Goal: Information Seeking & Learning: Find specific fact

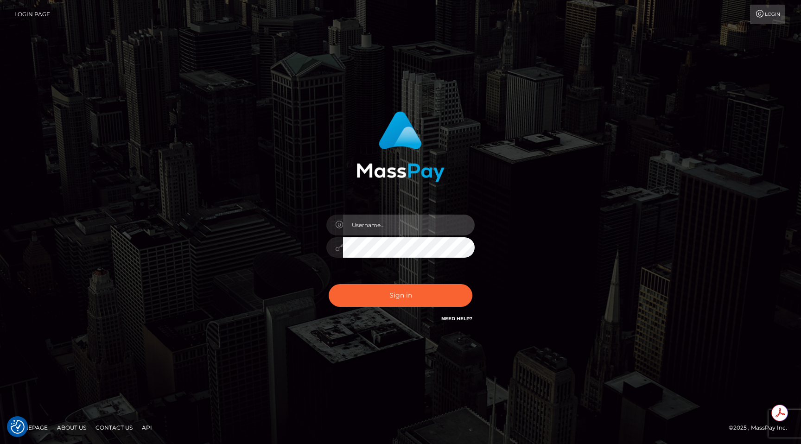
type input "egblue"
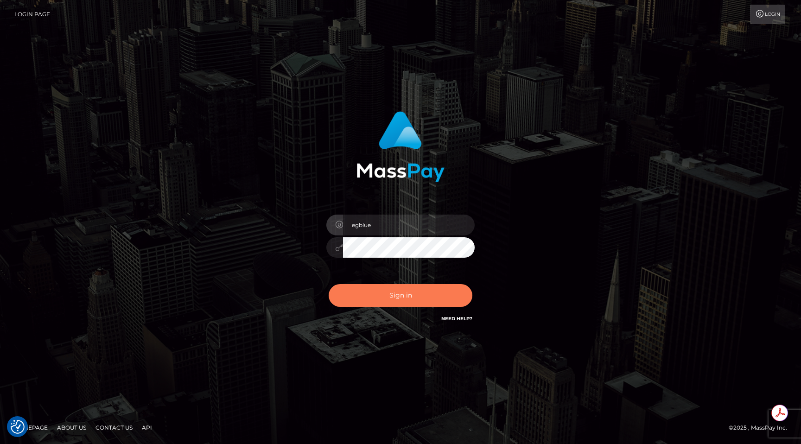
click at [426, 291] on button "Sign in" at bounding box center [401, 295] width 144 height 23
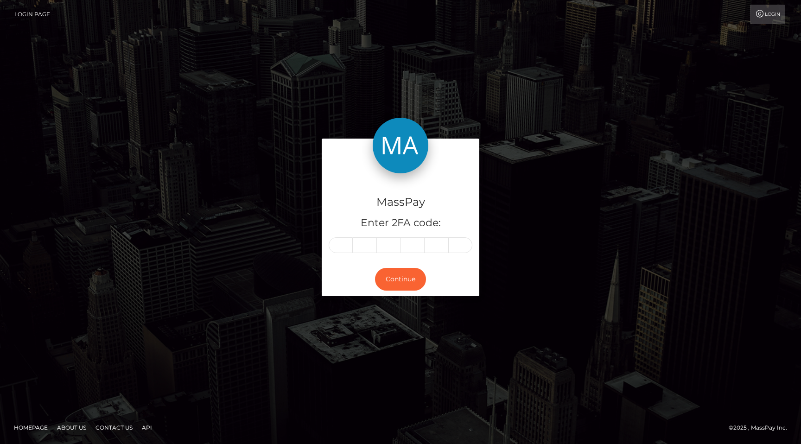
click at [342, 249] on input "text" at bounding box center [341, 245] width 24 height 16
type input "5"
type input "0"
type input "3"
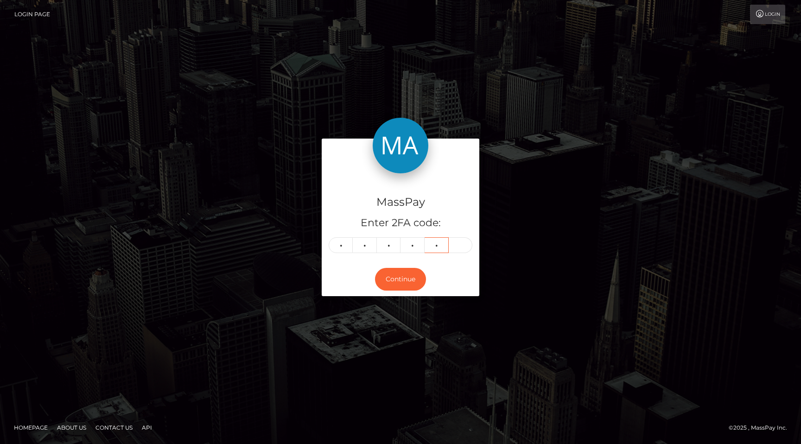
type input "3"
type input "9"
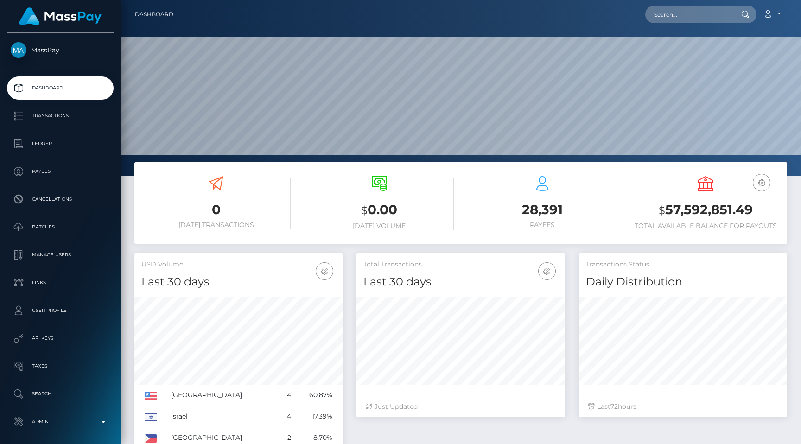
scroll to position [164, 208]
click at [698, 13] on input "text" at bounding box center [688, 15] width 87 height 18
paste input "pout_JNLGJymE8ocOP"
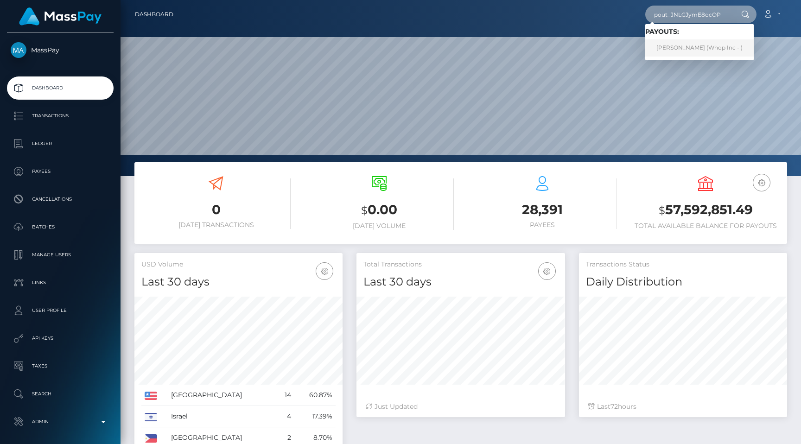
type input "pout_JNLGJymE8ocOP"
click at [688, 44] on link "JULIAN G OLIVETTO (Whop Inc - )" at bounding box center [699, 47] width 108 height 17
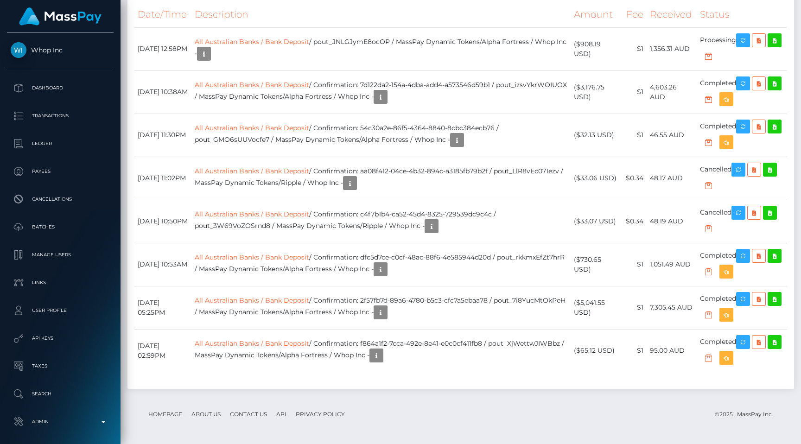
scroll to position [1775, 0]
click at [281, 89] on link "All Australian Banks / Bank Deposit" at bounding box center [252, 85] width 114 height 8
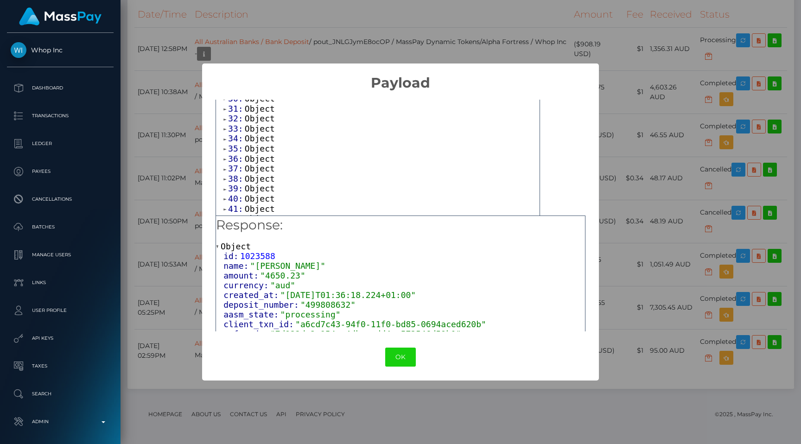
scroll to position [0, 0]
click at [235, 140] on span "0:" at bounding box center [234, 140] width 12 height 10
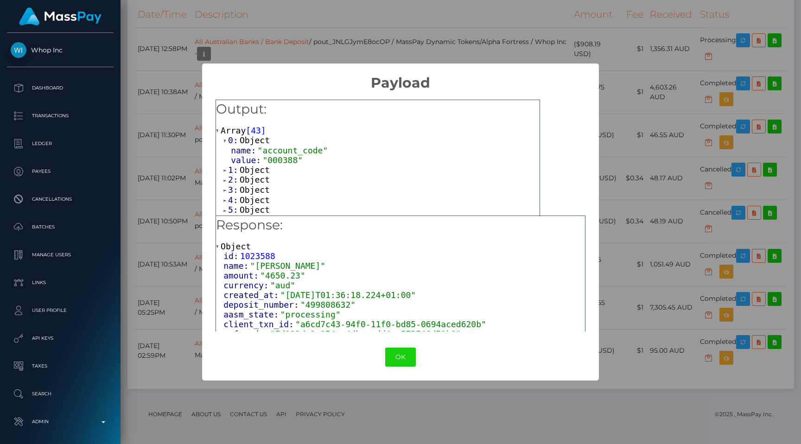
click at [235, 167] on span "1:" at bounding box center [234, 170] width 12 height 10
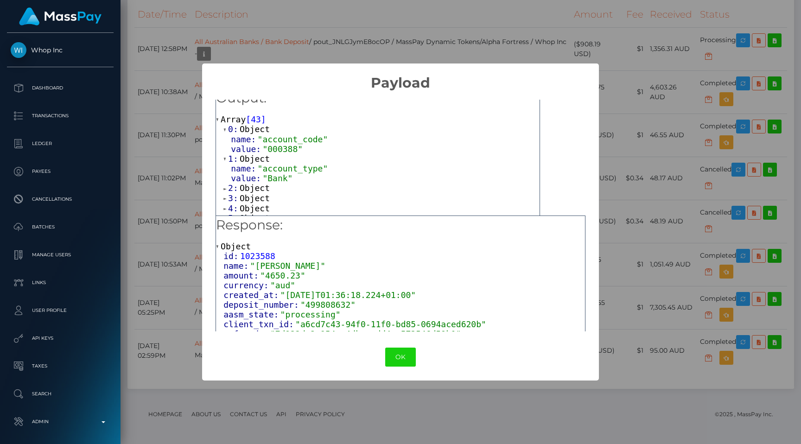
click at [235, 183] on span "2:" at bounding box center [234, 188] width 12 height 10
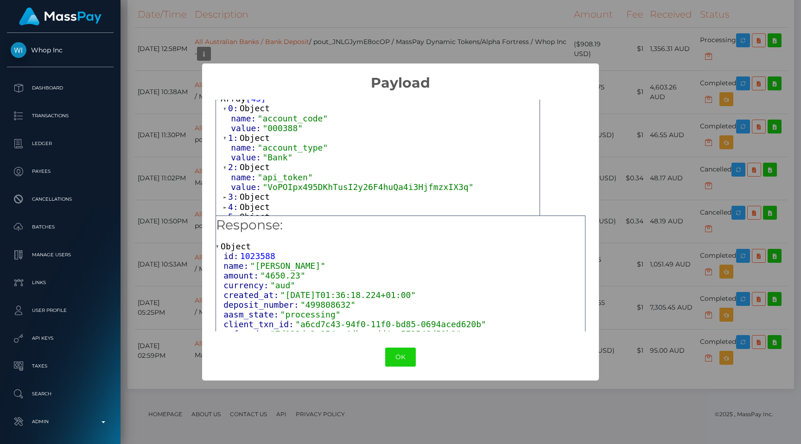
scroll to position [45, 0]
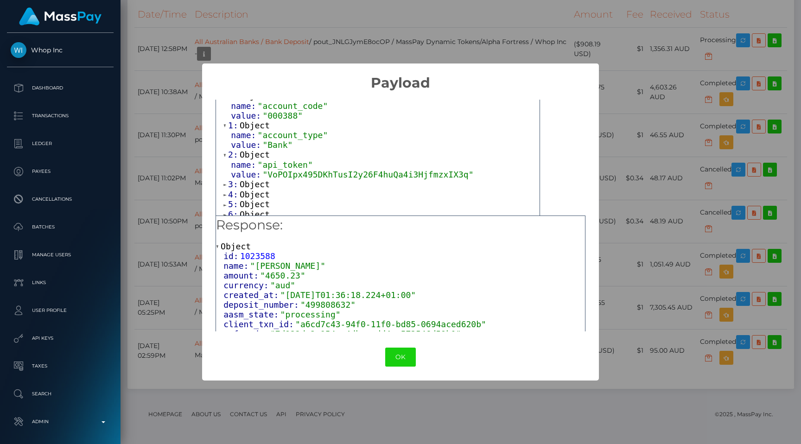
click at [235, 179] on span "3:" at bounding box center [234, 184] width 12 height 10
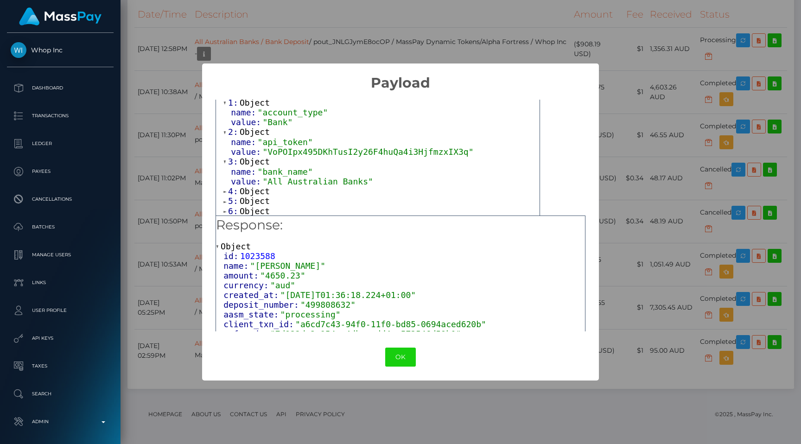
scroll to position [68, 0]
click at [238, 187] on span "4:" at bounding box center [234, 191] width 12 height 10
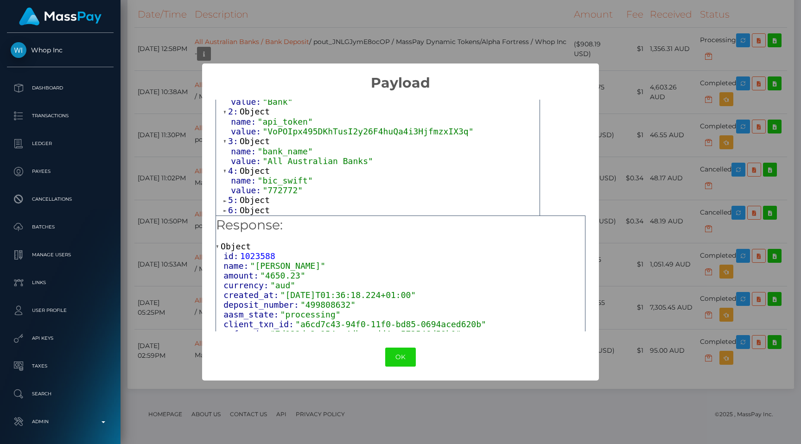
scroll to position [93, 0]
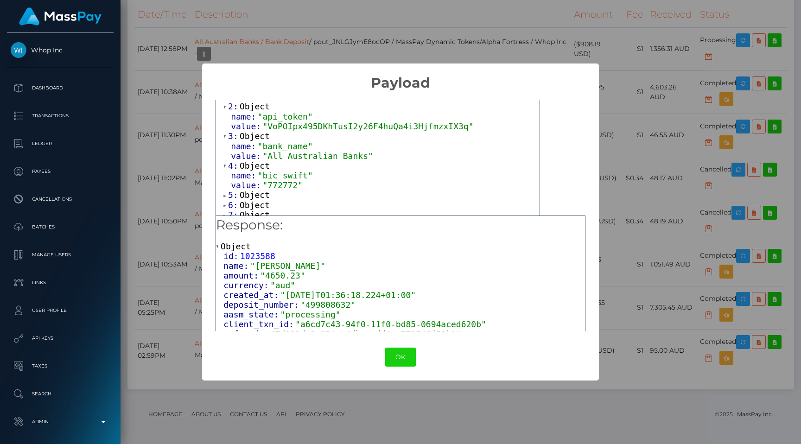
click at [264, 193] on span "Object" at bounding box center [255, 195] width 30 height 10
click at [396, 46] on div "× Payload Output: Array [ 43 ] 0: Object name: "account_code" value: "000388" 1…" at bounding box center [400, 222] width 801 height 444
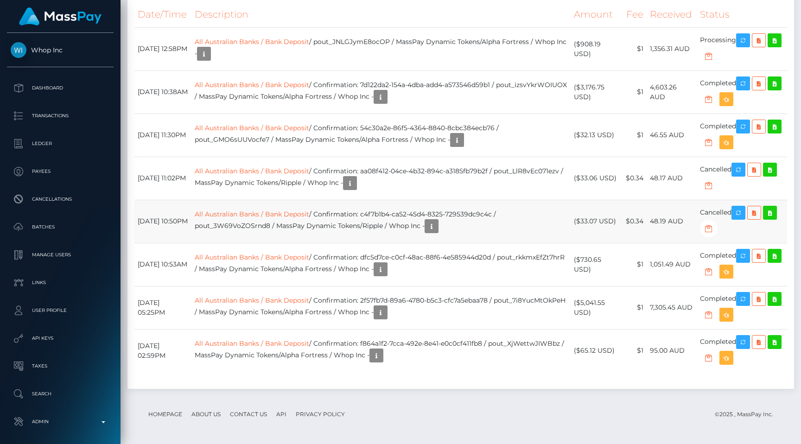
scroll to position [1756, 0]
click at [278, 46] on link "All Australian Banks / Bank Deposit" at bounding box center [252, 42] width 114 height 8
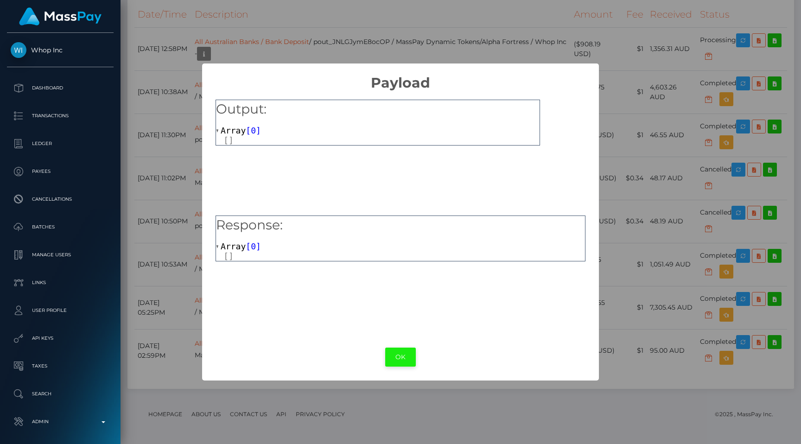
click at [400, 360] on button "OK" at bounding box center [400, 357] width 31 height 19
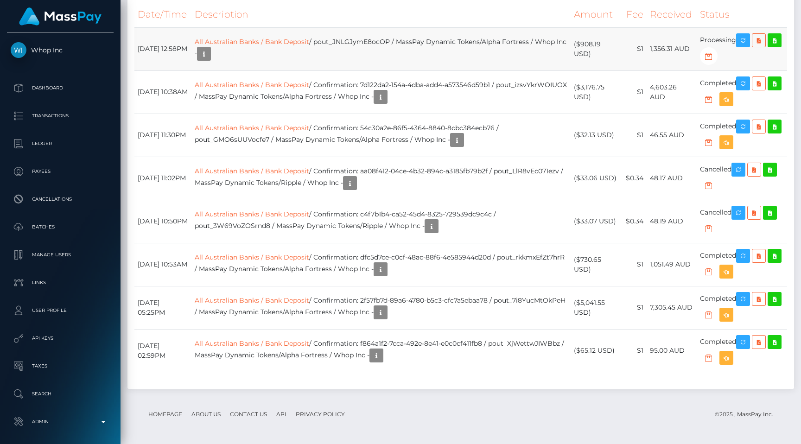
click at [362, 70] on td "All Australian Banks / Bank Deposit / pout_JNLGJymE8ocOP / MassPay Dynamic Toke…" at bounding box center [380, 48] width 379 height 43
copy td "pout_JNLGJymE8ocOP"
click at [479, 27] on th "Description" at bounding box center [380, 14] width 379 height 25
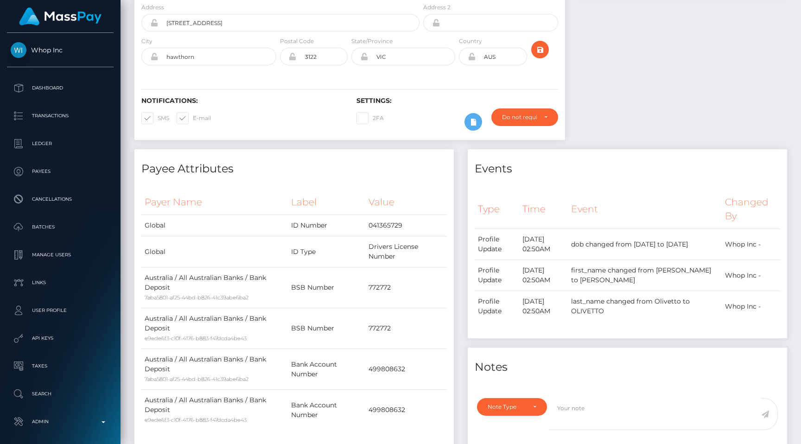
scroll to position [0, 0]
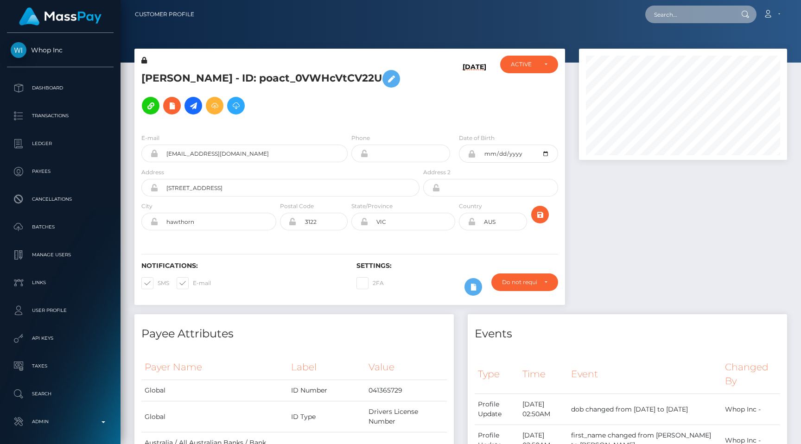
click at [662, 12] on input "text" at bounding box center [688, 15] width 87 height 18
paste input "pout_UTgPCondHj4Yt"
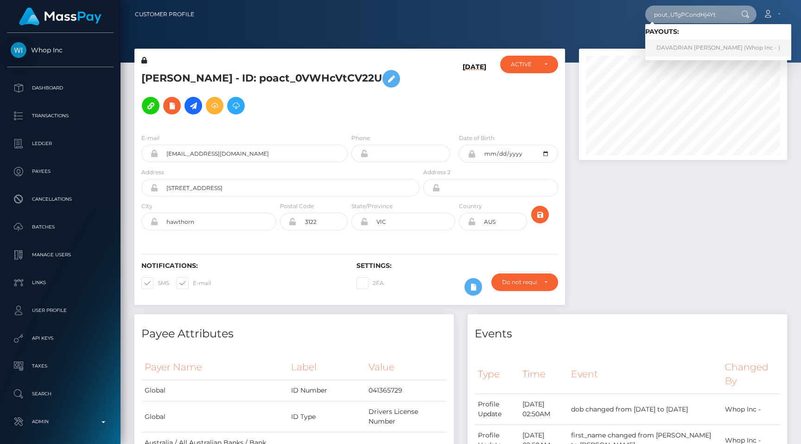
type input "pout_UTgPCondHj4Yt"
click at [655, 192] on div at bounding box center [683, 182] width 222 height 266
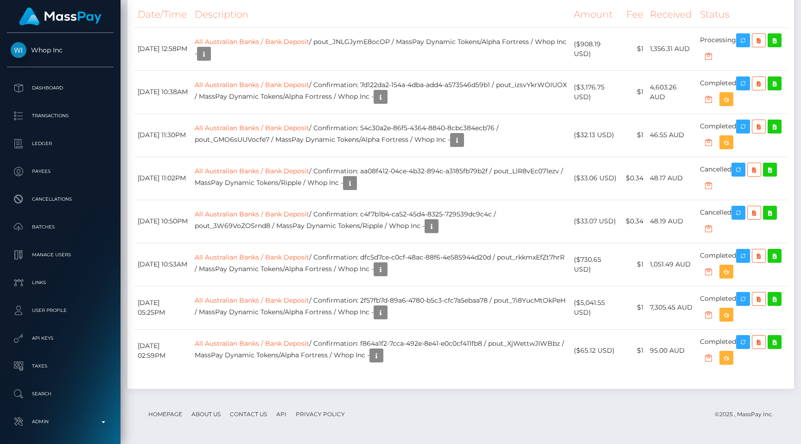
scroll to position [1813, 0]
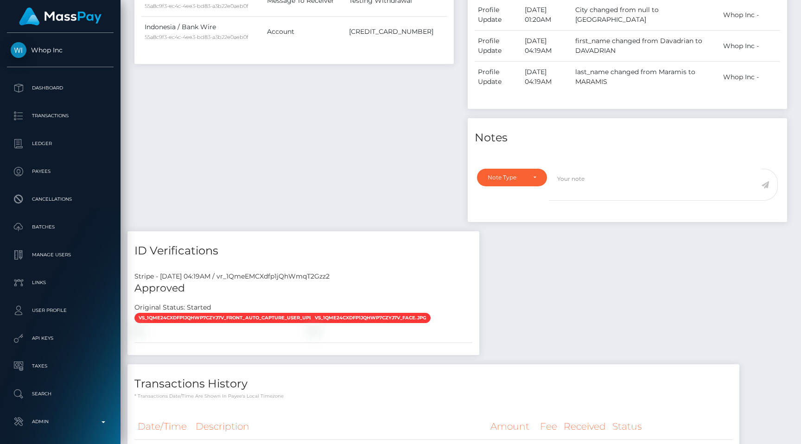
scroll to position [420, 0]
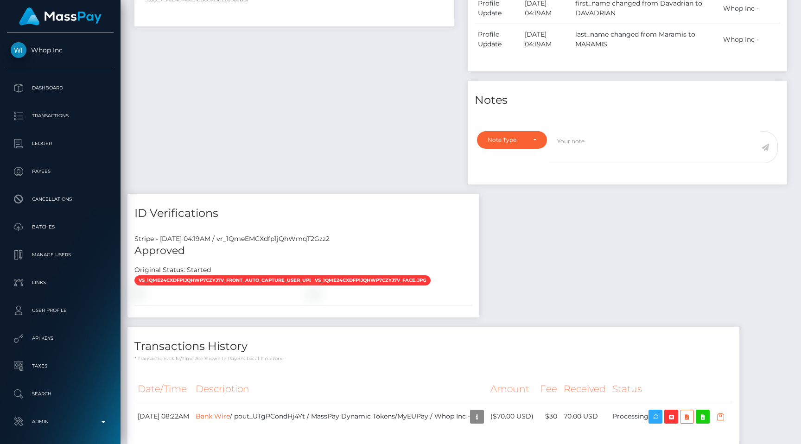
click at [312, 235] on div "Stripe - July 24, 2025 04:19AM / vr_1QmeEMCXdfp1jQhWmqT2Gzz2" at bounding box center [303, 239] width 352 height 10
copy div "vr_1QmeEMCXdfp1jQhWmqT2Gzz2"
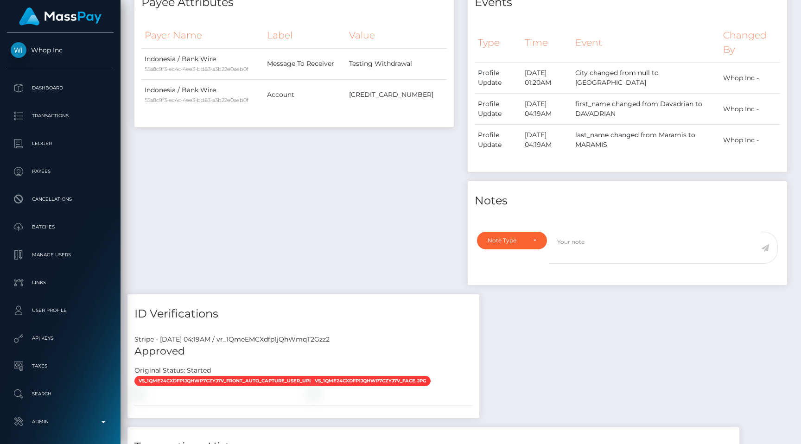
scroll to position [479, 0]
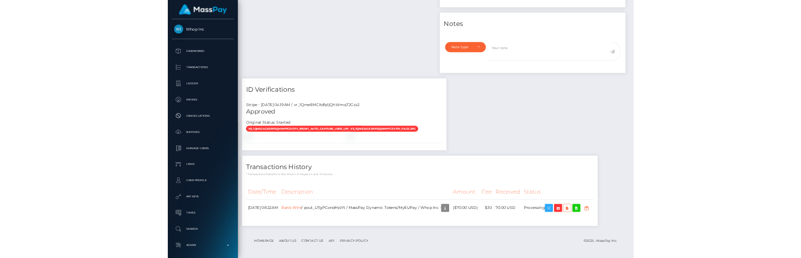
scroll to position [111, 208]
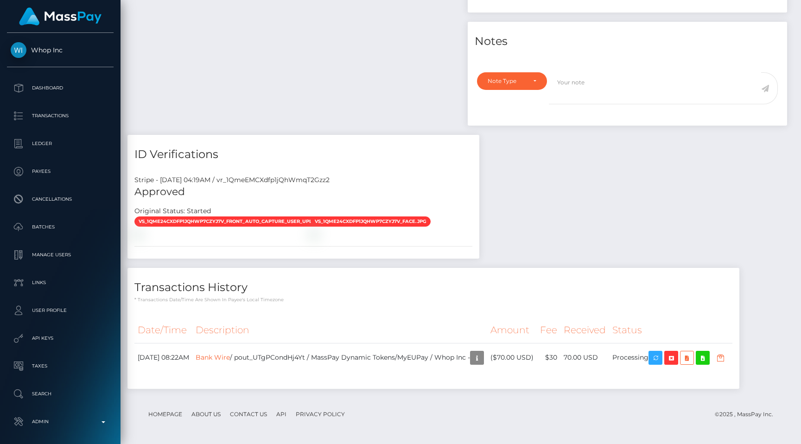
click at [336, 317] on div "Date/Time Description Amount Fee Received Status Bank Wire" at bounding box center [433, 350] width 612 height 78
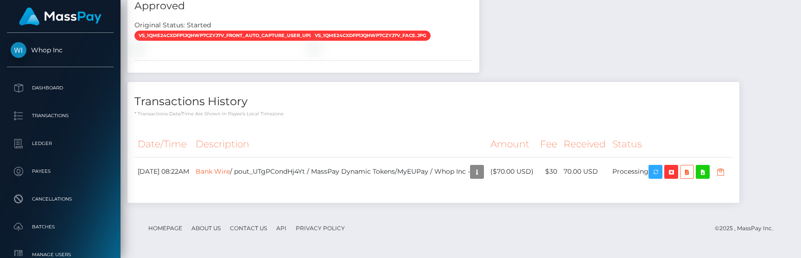
scroll to position [840, 0]
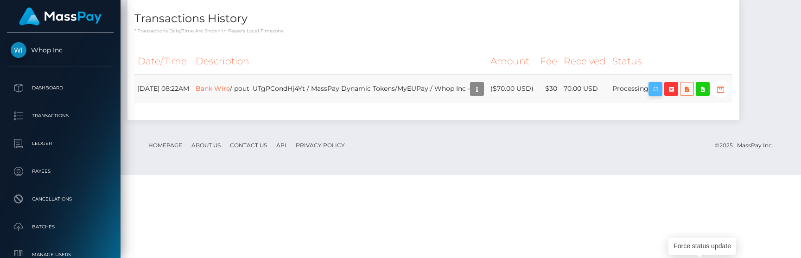
click at [661, 95] on icon "button" at bounding box center [655, 89] width 11 height 12
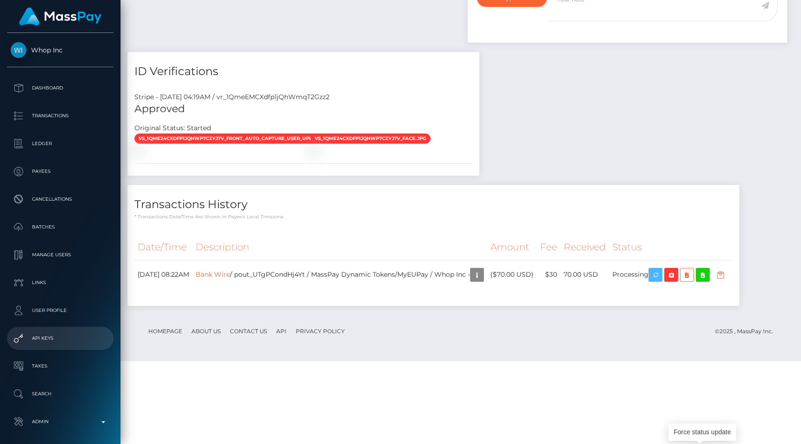
scroll to position [38, 0]
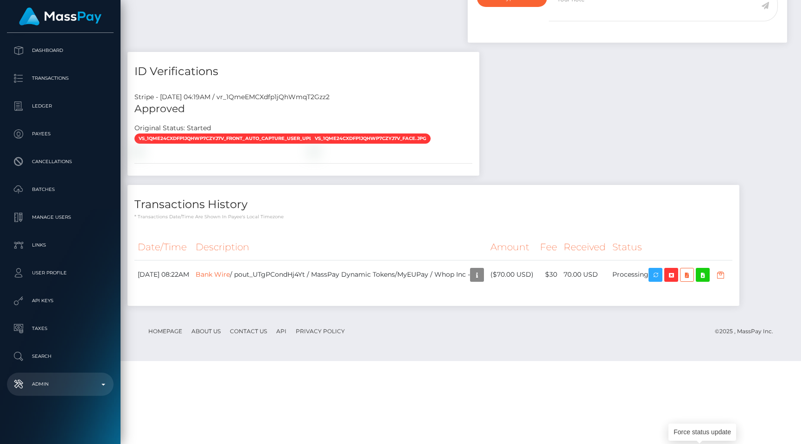
click at [68, 394] on link "Admin" at bounding box center [60, 384] width 107 height 23
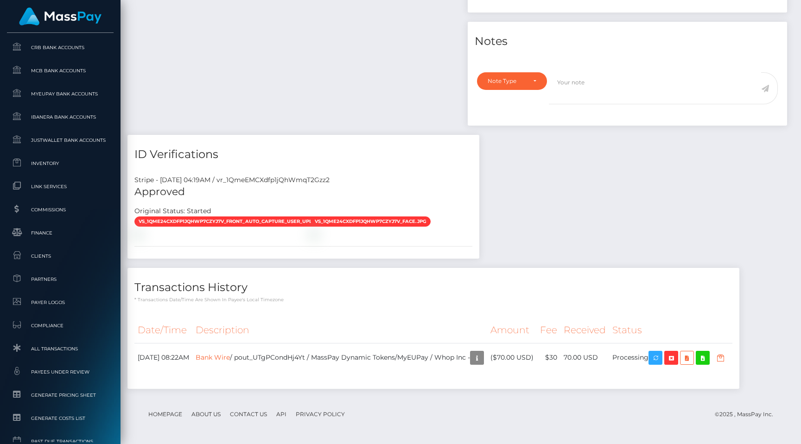
scroll to position [555, 0]
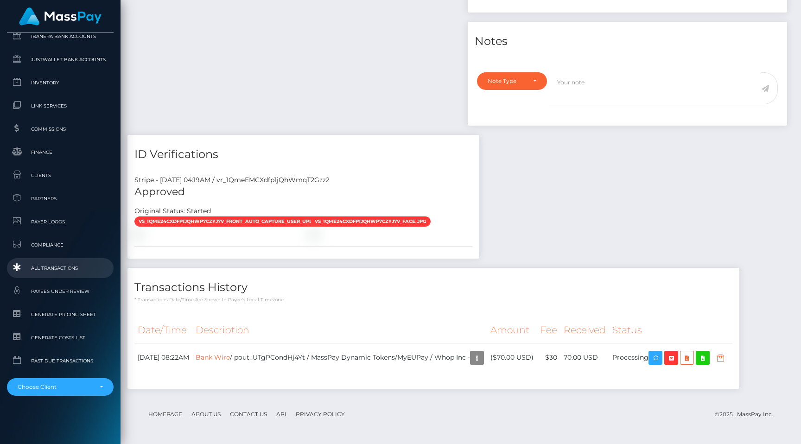
click at [60, 273] on span "All Transactions" at bounding box center [60, 268] width 99 height 11
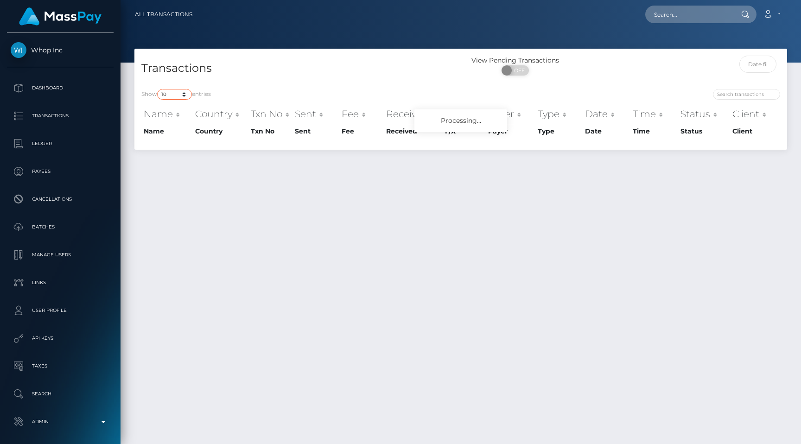
click at [177, 99] on select "10 25 50 100 250 500 1,000 3,500 All" at bounding box center [174, 94] width 35 height 11
select select "250"
click at [158, 89] on select "10 25 50 100 250 500 1,000 3,500 All" at bounding box center [174, 94] width 35 height 11
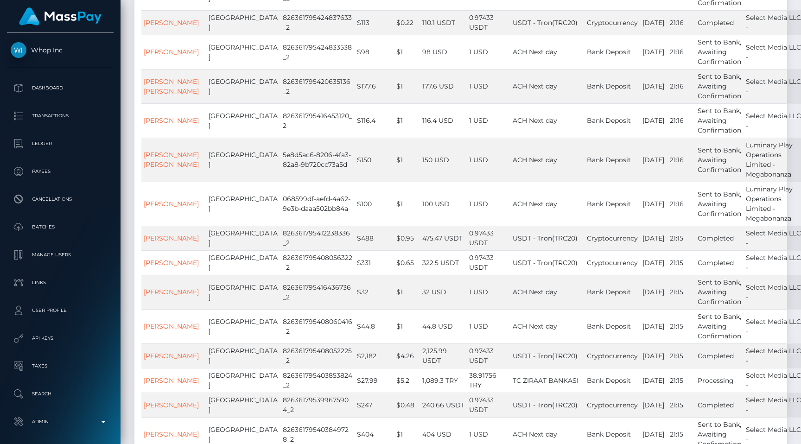
scroll to position [751, 0]
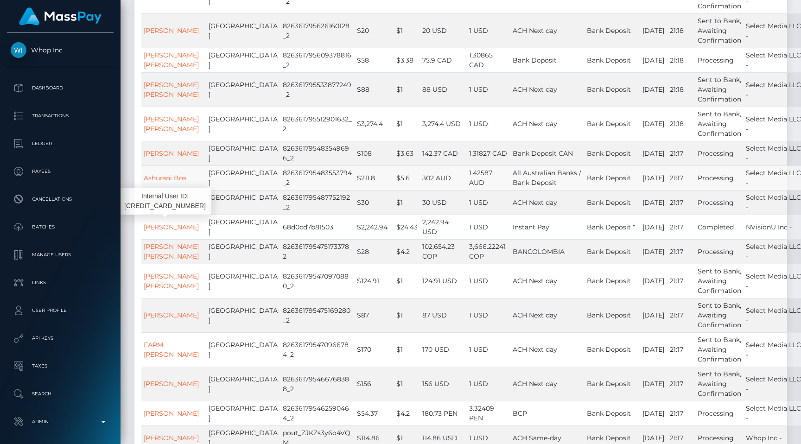
click at [174, 182] on link "Ashurani Bos" at bounding box center [165, 178] width 43 height 8
click at [394, 190] on td "$5.6" at bounding box center [407, 177] width 26 height 25
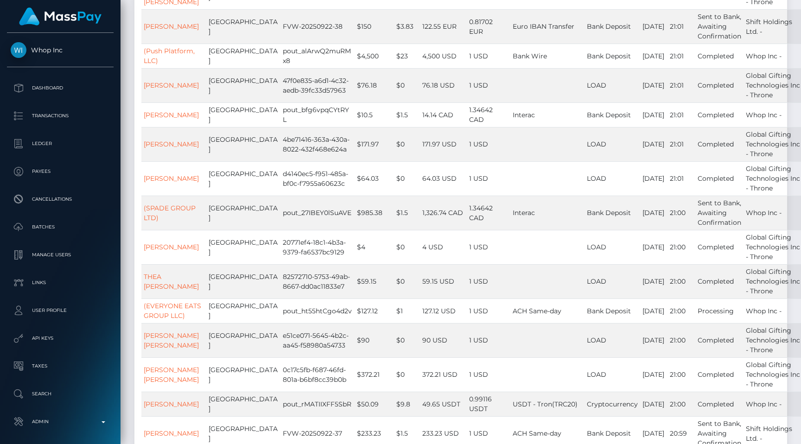
scroll to position [5236, 0]
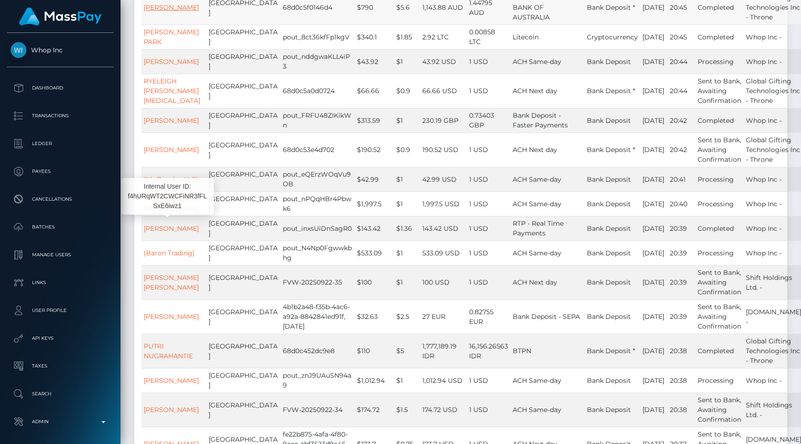
click at [171, 12] on link "JOSEPH CHEN" at bounding box center [171, 7] width 55 height 8
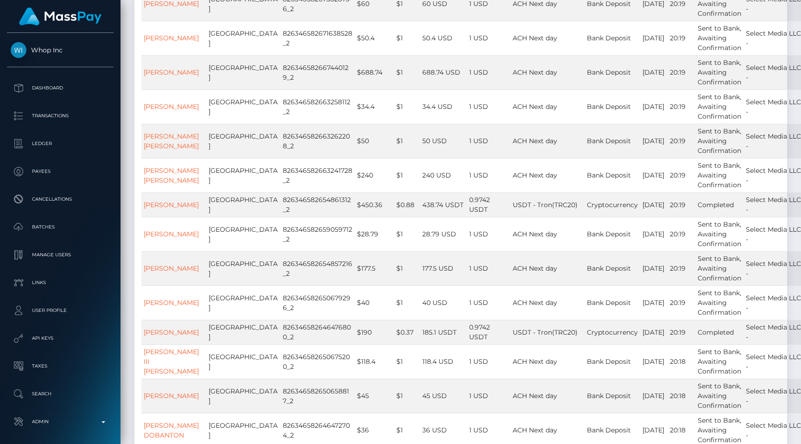
scroll to position [7843, 0]
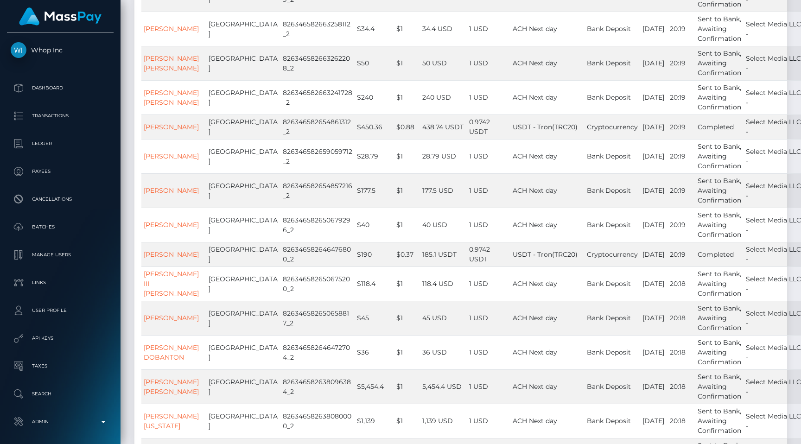
scroll to position [7013, 0]
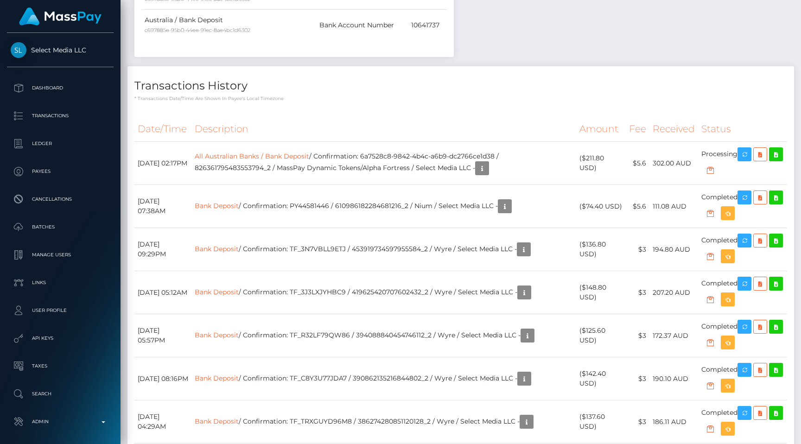
scroll to position [534, 0]
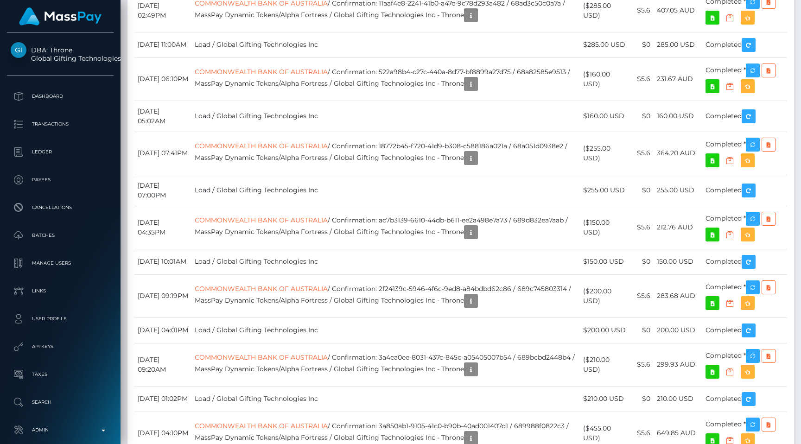
scroll to position [2772, 0]
